Goal: Information Seeking & Learning: Check status

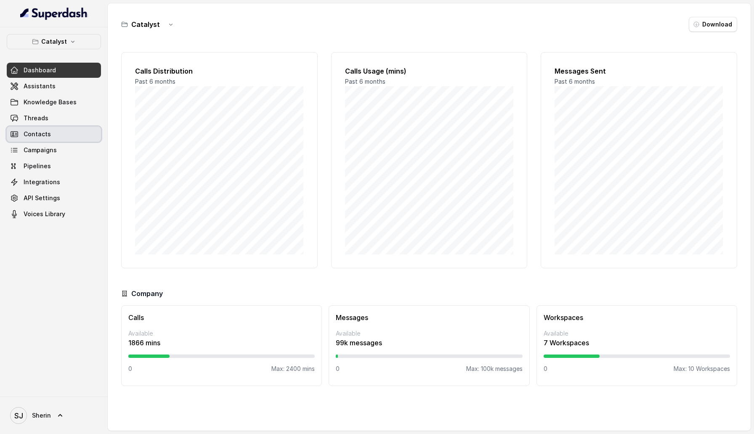
click at [57, 147] on link "Campaigns" at bounding box center [54, 150] width 94 height 15
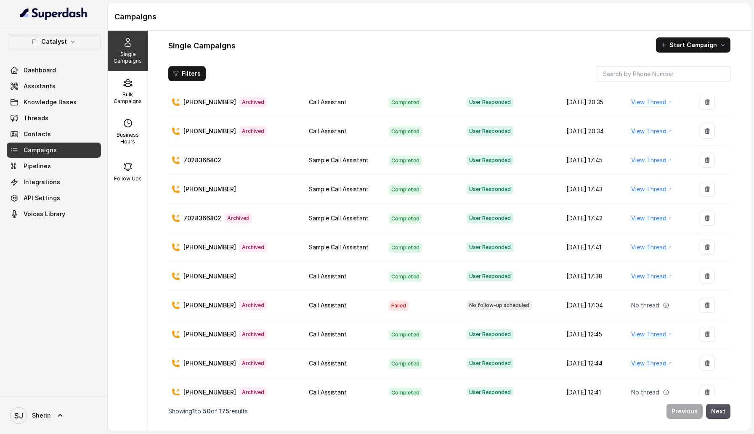
scroll to position [1170, 0]
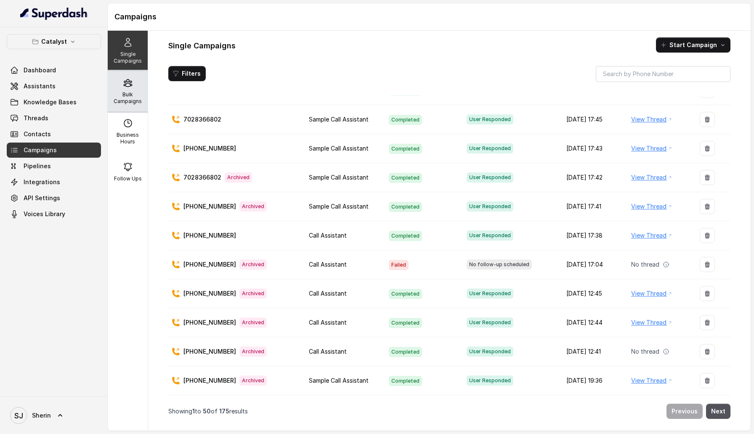
click at [121, 93] on p "Bulk Campaigns" at bounding box center [127, 97] width 33 height 13
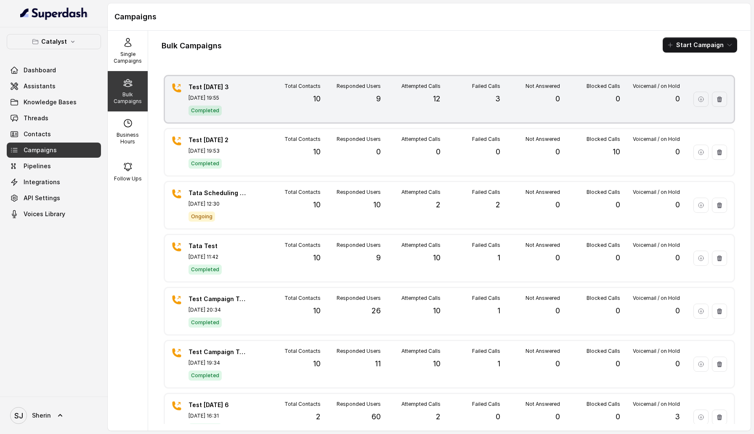
click at [458, 103] on div "Failed Calls 3" at bounding box center [471, 99] width 60 height 33
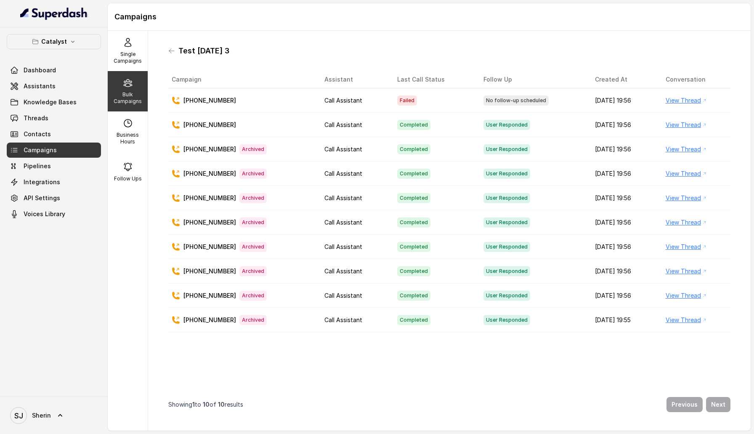
click at [687, 124] on link "View Thread" at bounding box center [683, 125] width 35 height 10
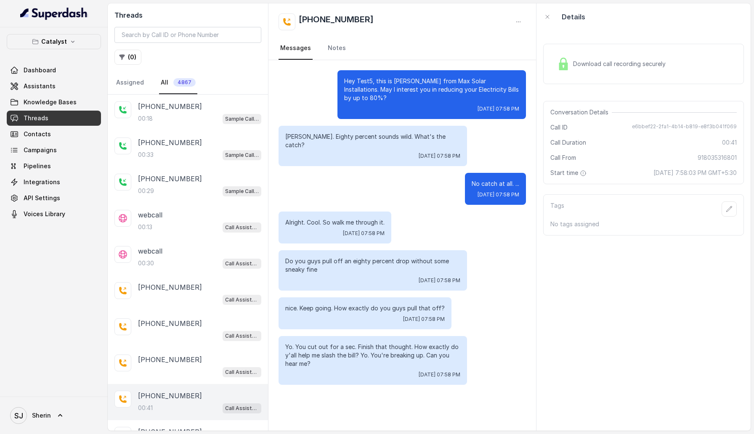
scroll to position [14, 0]
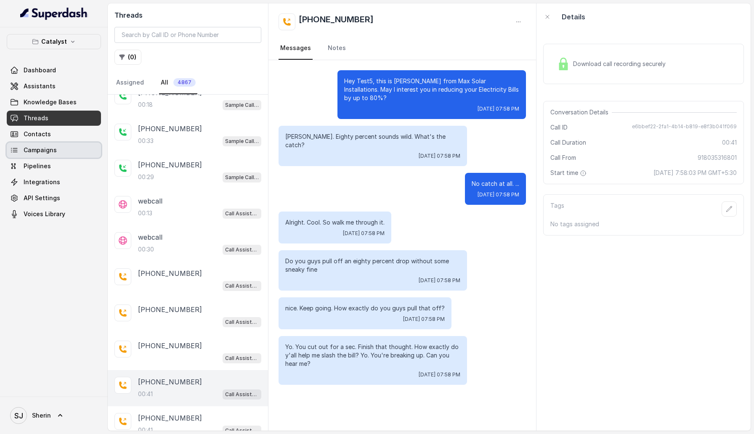
click at [65, 150] on link "Campaigns" at bounding box center [54, 150] width 94 height 15
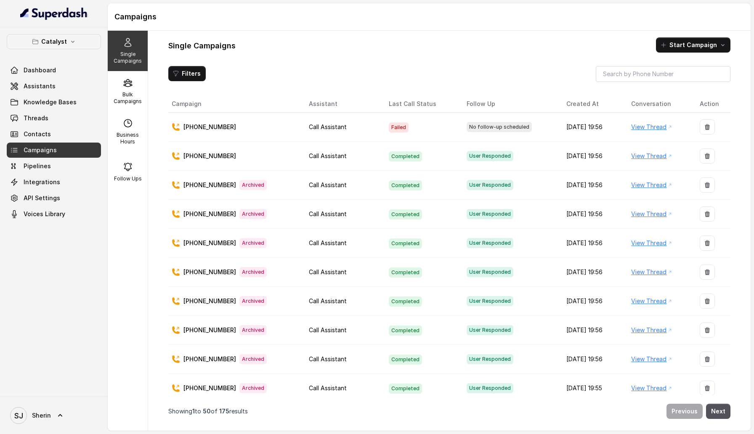
click at [648, 125] on link "View Thread" at bounding box center [649, 127] width 35 height 10
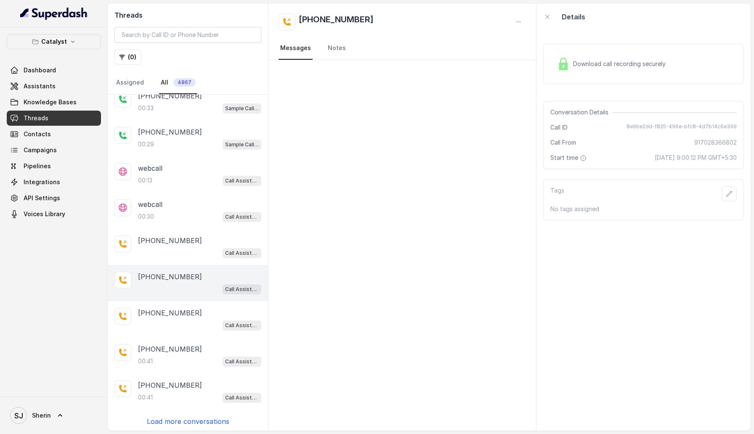
scroll to position [47, 0]
click at [55, 147] on span "Campaigns" at bounding box center [40, 150] width 33 height 8
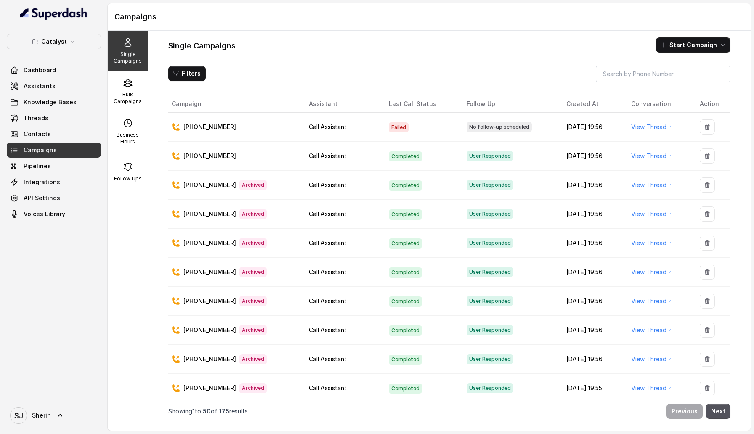
click at [224, 129] on p "[PHONE_NUMBER]" at bounding box center [210, 127] width 53 height 8
click at [234, 157] on div "[PHONE_NUMBER]" at bounding box center [234, 156] width 124 height 8
